Goal: Information Seeking & Learning: Learn about a topic

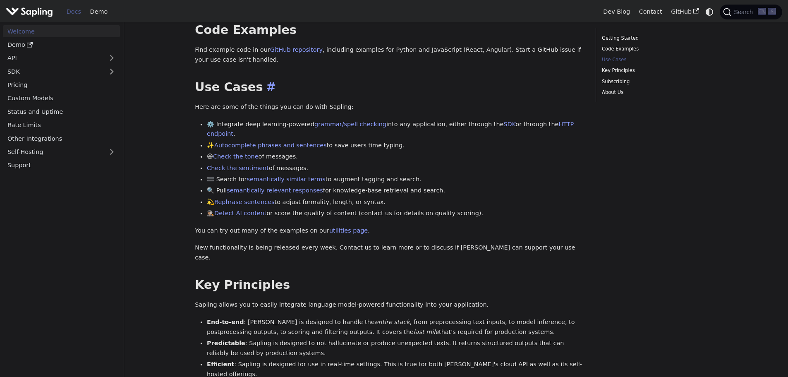
scroll to position [290, 0]
